Goal: Task Accomplishment & Management: Manage account settings

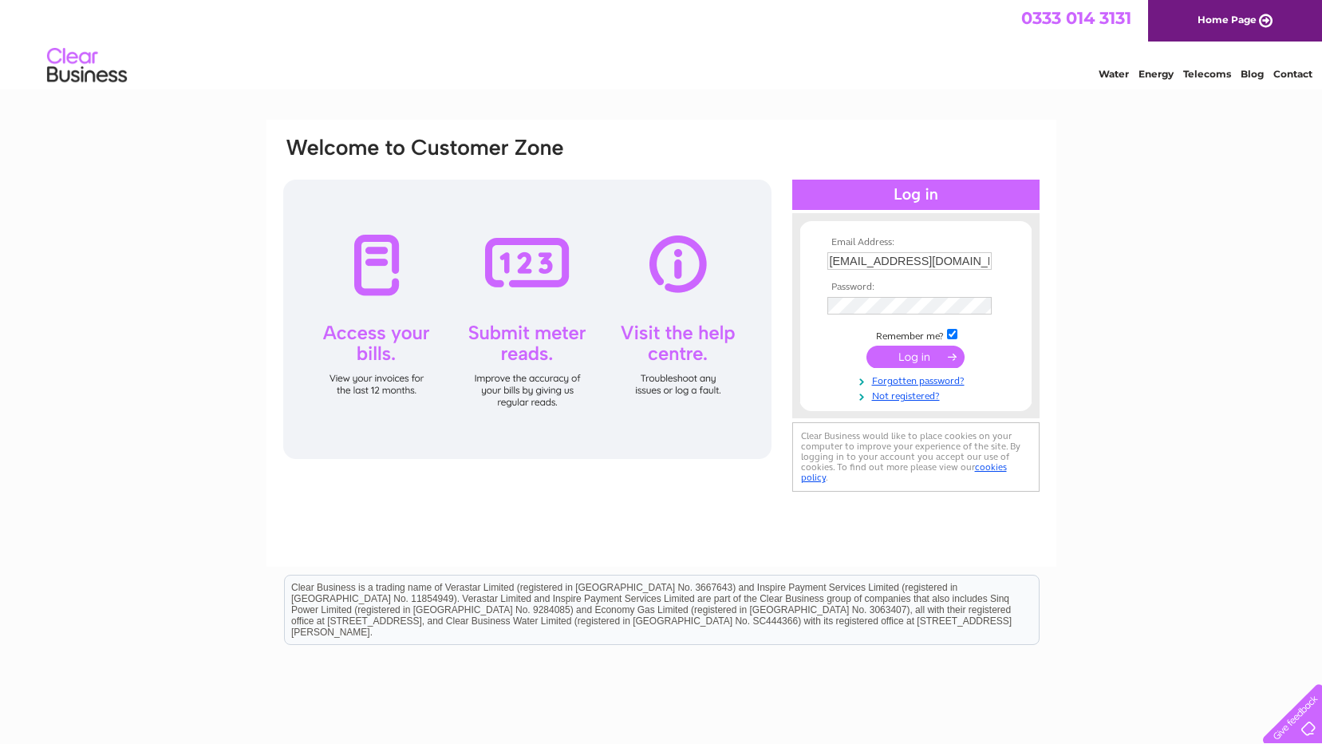
click at [930, 361] on input "submit" at bounding box center [916, 356] width 98 height 22
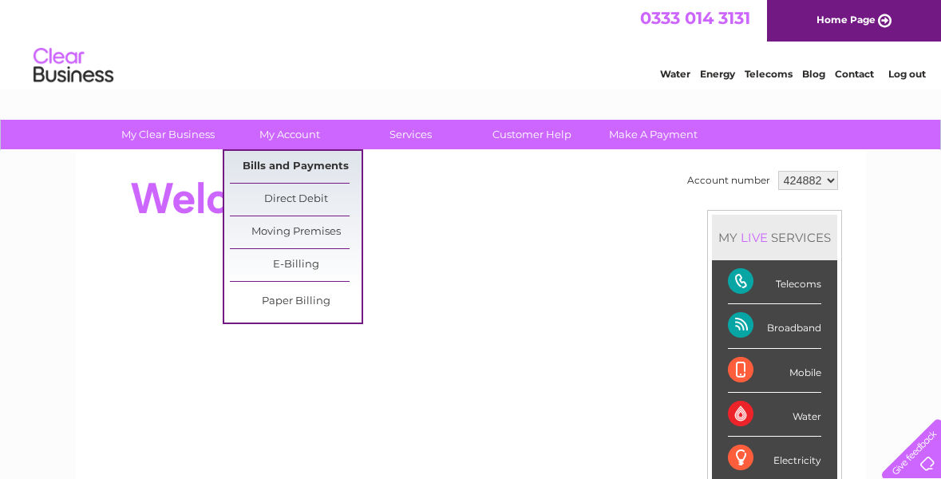
click at [301, 168] on link "Bills and Payments" at bounding box center [296, 167] width 132 height 32
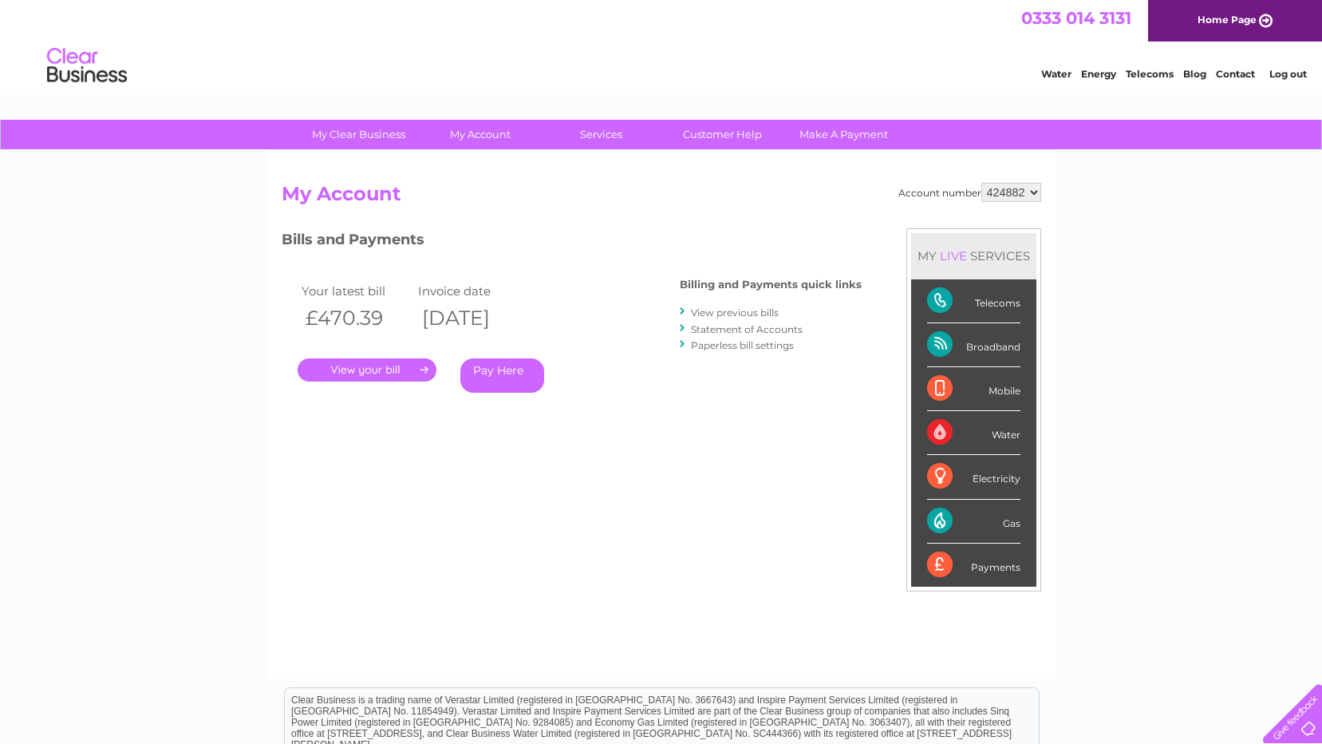
click at [360, 369] on link "." at bounding box center [367, 369] width 139 height 23
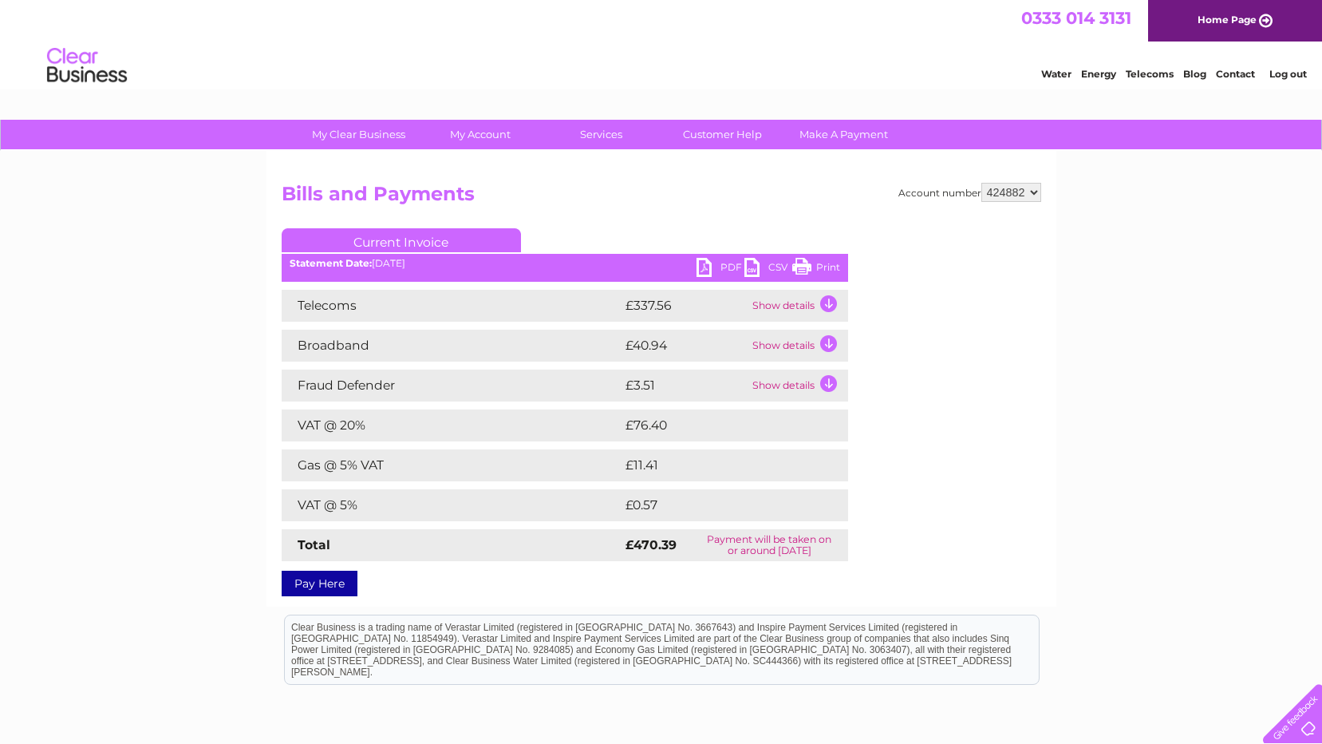
click at [701, 268] on link "PDF" at bounding box center [721, 269] width 48 height 23
